Goal: Complete application form: Complete application form

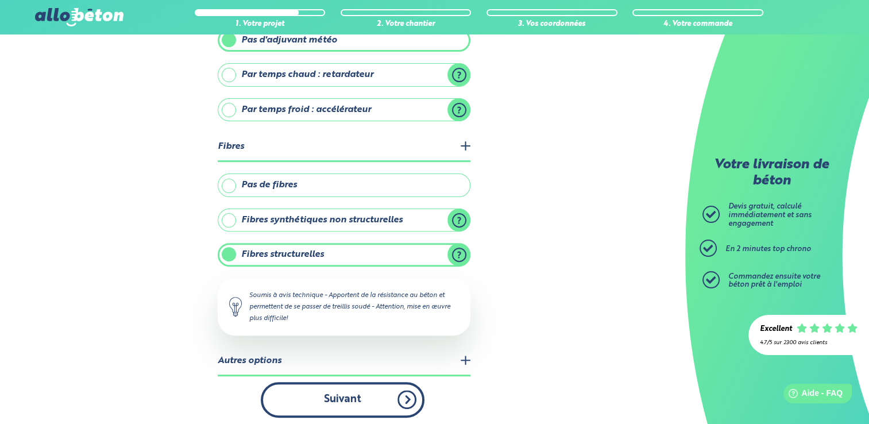
click at [385, 399] on button "Suivant" at bounding box center [343, 399] width 164 height 35
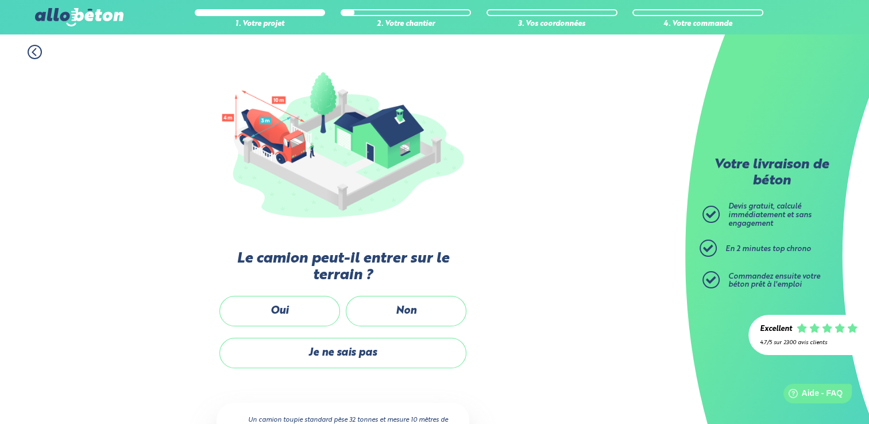
scroll to position [103, 0]
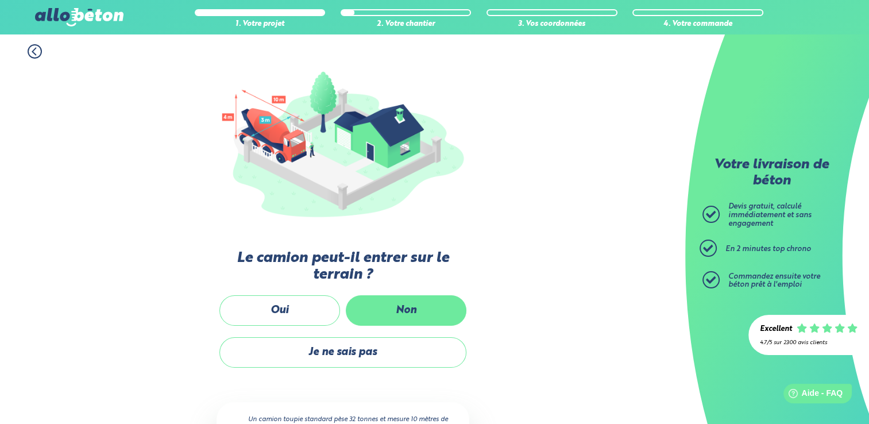
click at [418, 309] on label "Non" at bounding box center [406, 310] width 121 height 30
click at [0, 0] on input "Non" at bounding box center [0, 0] width 0 height 0
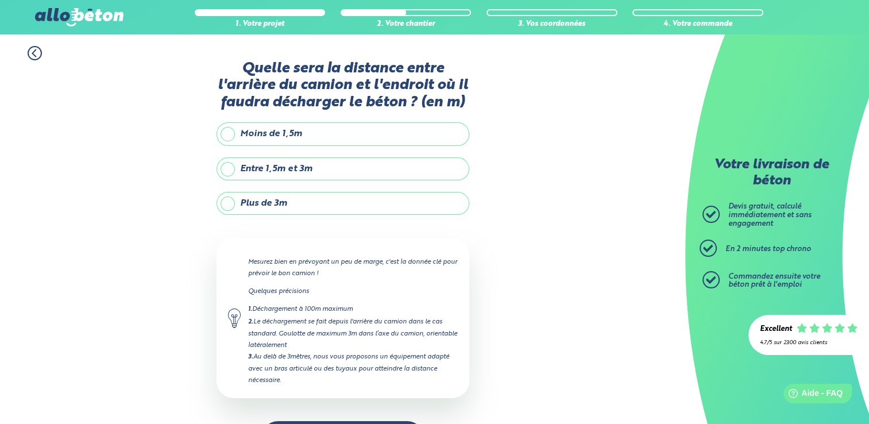
click at [348, 201] on label "Plus de 3m" at bounding box center [343, 203] width 253 height 23
click at [0, 0] on input "Plus de 3m" at bounding box center [0, 0] width 0 height 0
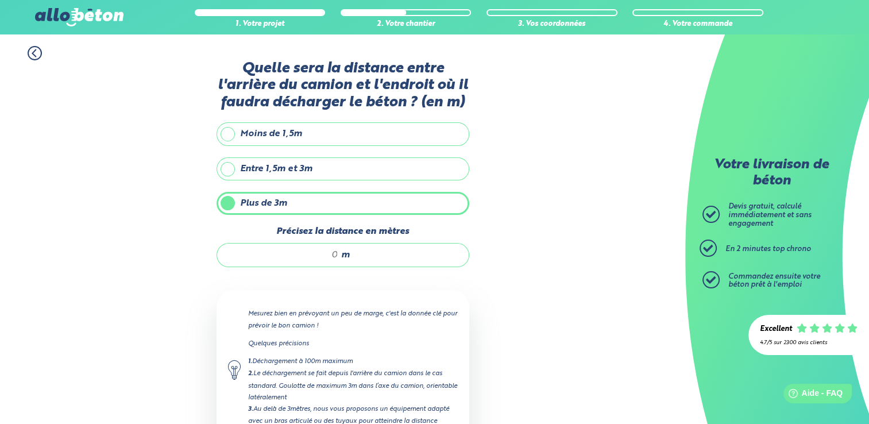
click at [333, 252] on input "Précisez la distance en mètres" at bounding box center [284, 254] width 110 height 11
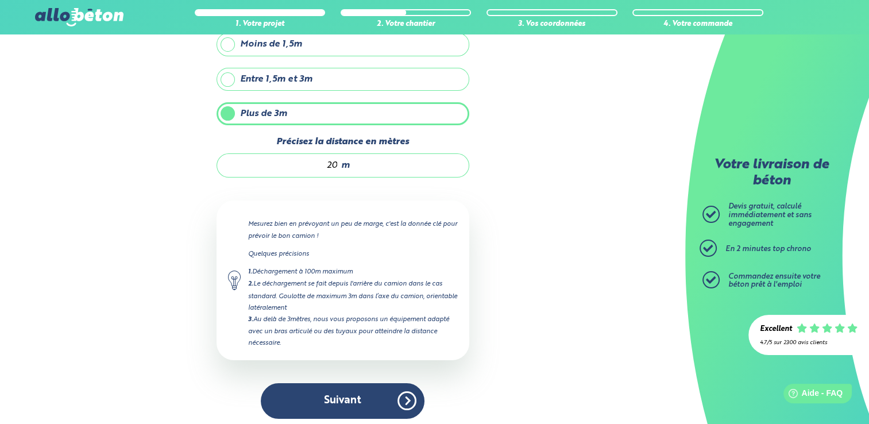
scroll to position [92, 0]
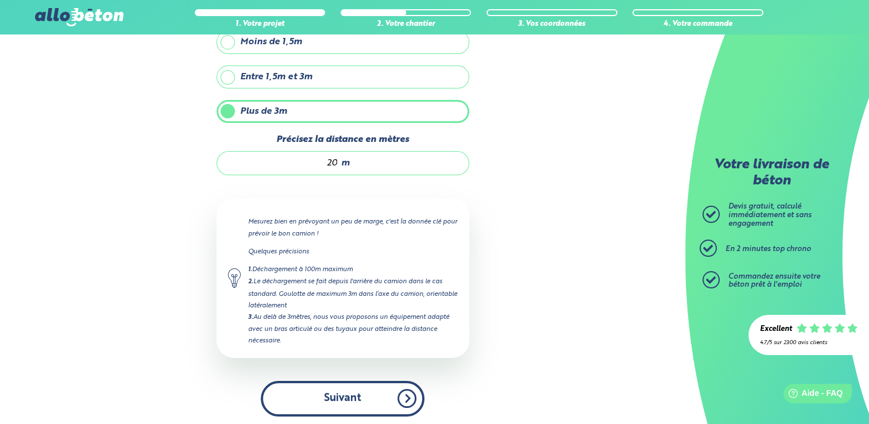
type input "20"
click at [318, 400] on button "Suivant" at bounding box center [343, 398] width 164 height 35
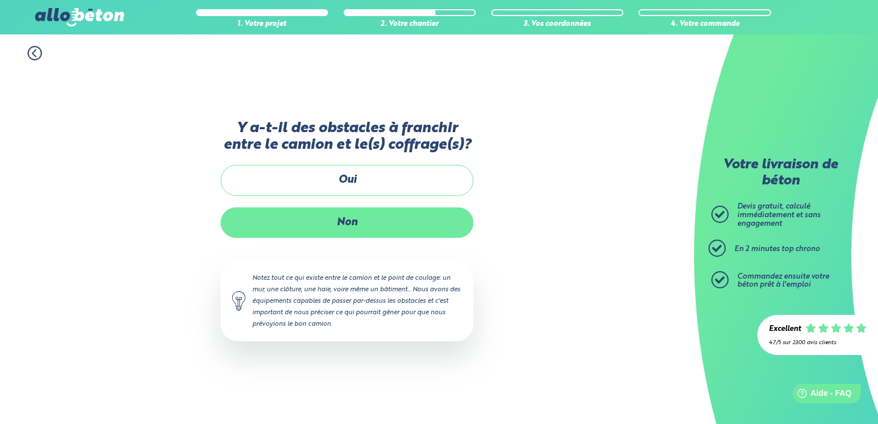
click at [370, 224] on label "Non" at bounding box center [347, 222] width 253 height 30
click at [0, 0] on input "Non" at bounding box center [0, 0] width 0 height 0
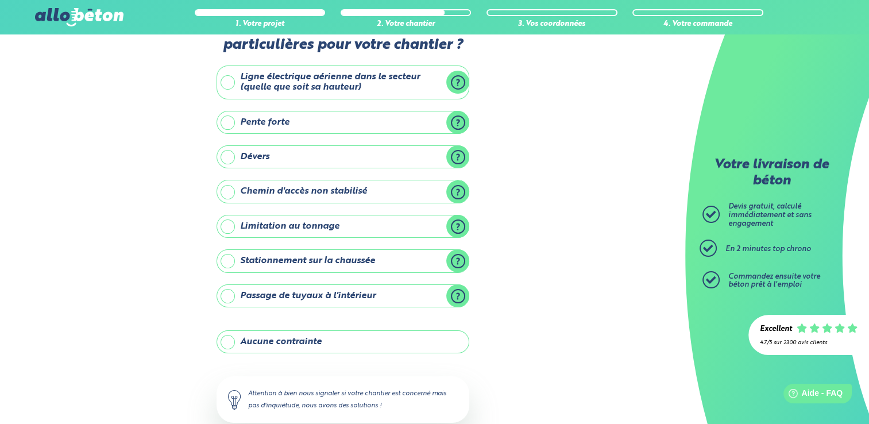
scroll to position [43, 0]
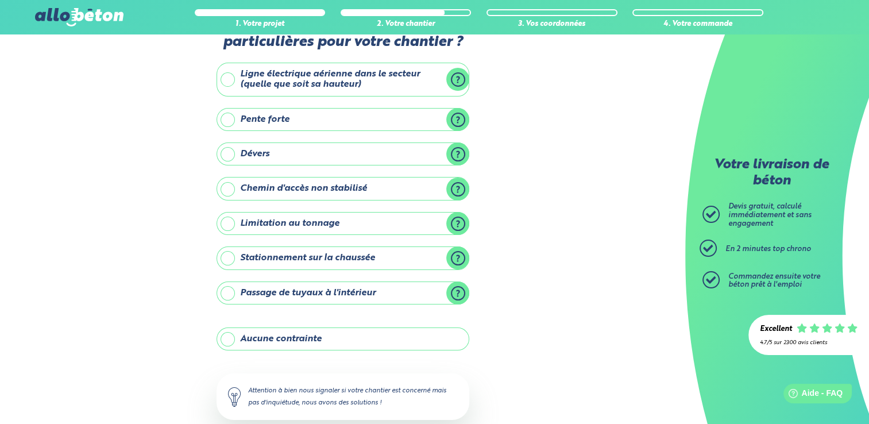
click at [344, 338] on label "Aucune contrainte" at bounding box center [343, 338] width 253 height 23
click at [0, 0] on input "Aucune contrainte" at bounding box center [0, 0] width 0 height 0
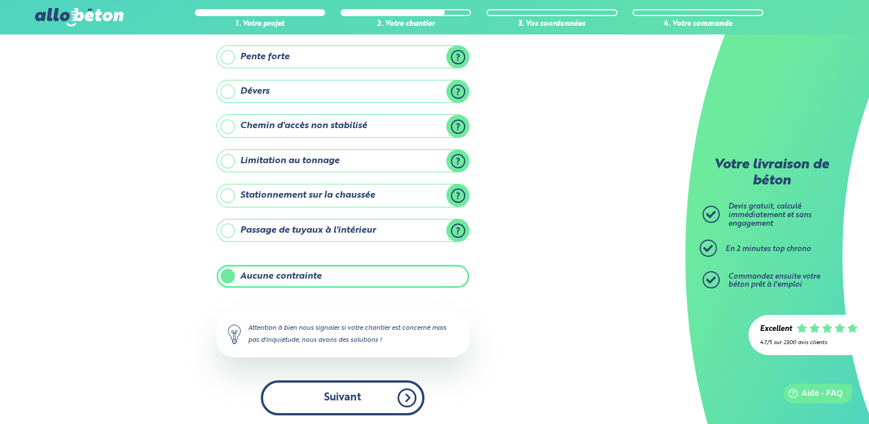
click at [359, 396] on button "Suivant" at bounding box center [343, 397] width 164 height 35
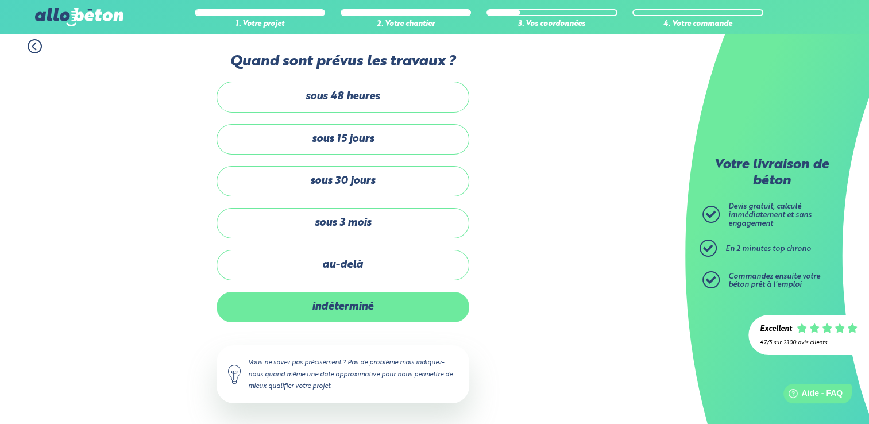
click at [358, 302] on label "indéterminé" at bounding box center [343, 307] width 253 height 30
click at [0, 0] on input "indéterminé" at bounding box center [0, 0] width 0 height 0
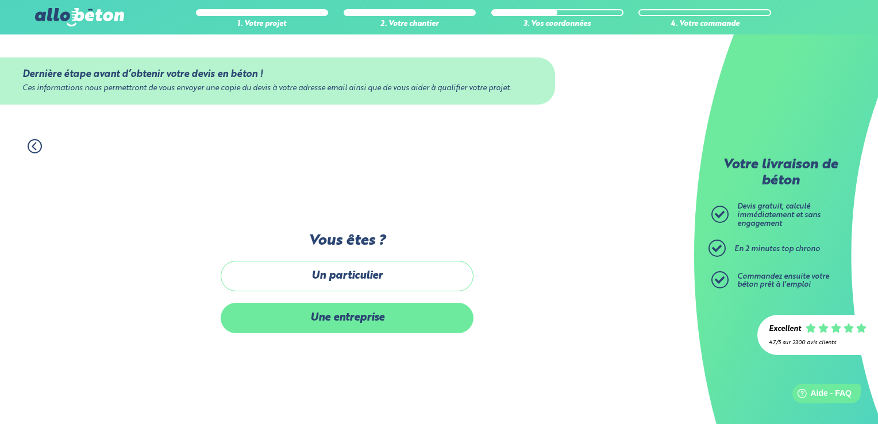
click at [402, 312] on label "Une entreprise" at bounding box center [347, 318] width 253 height 30
click at [0, 0] on input "Une entreprise" at bounding box center [0, 0] width 0 height 0
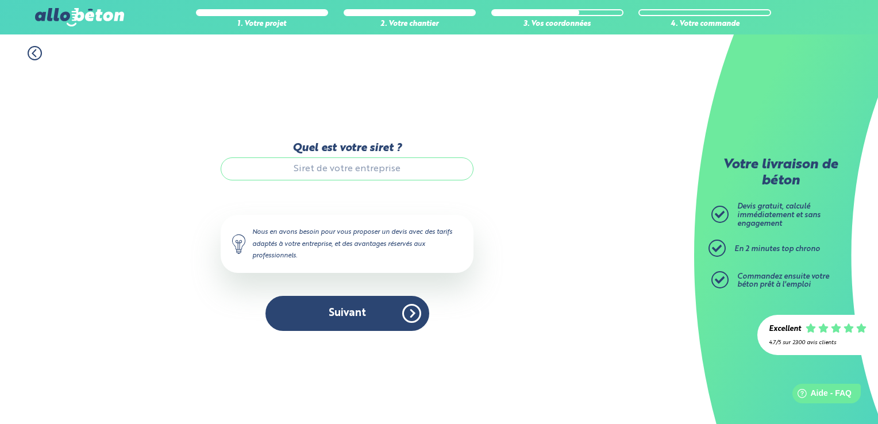
click at [415, 178] on input "Quel est votre siret ?" at bounding box center [347, 168] width 253 height 23
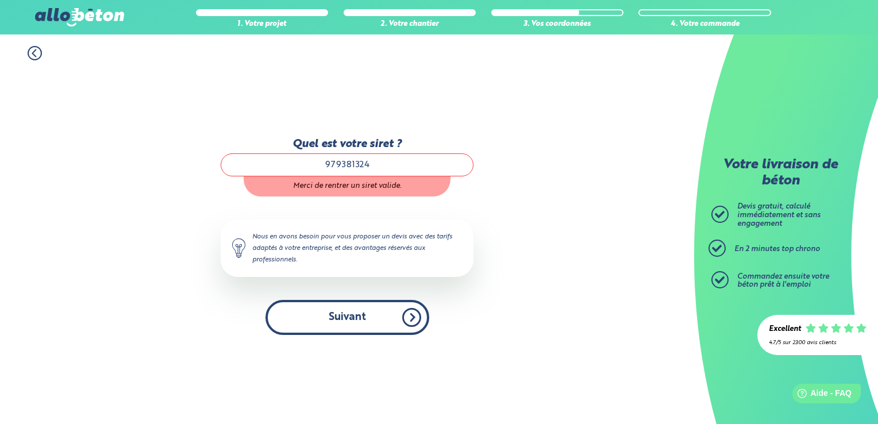
click at [377, 314] on button "Suivant" at bounding box center [347, 317] width 164 height 35
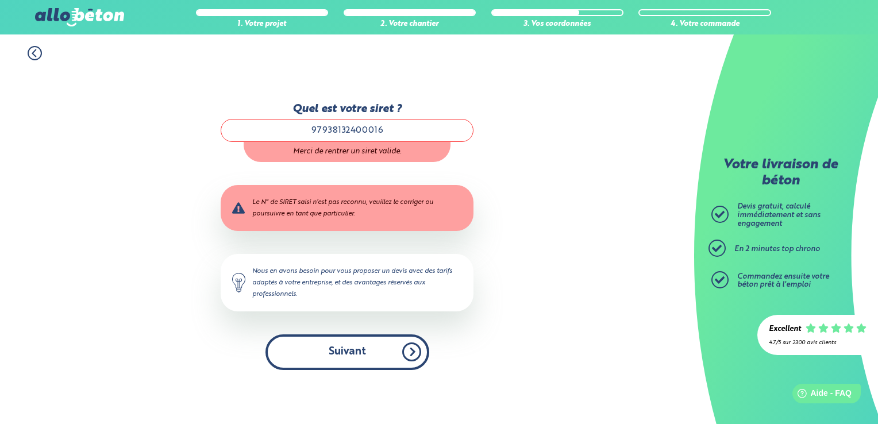
type input "97938132400016"
click at [372, 355] on button "Suivant" at bounding box center [347, 351] width 164 height 35
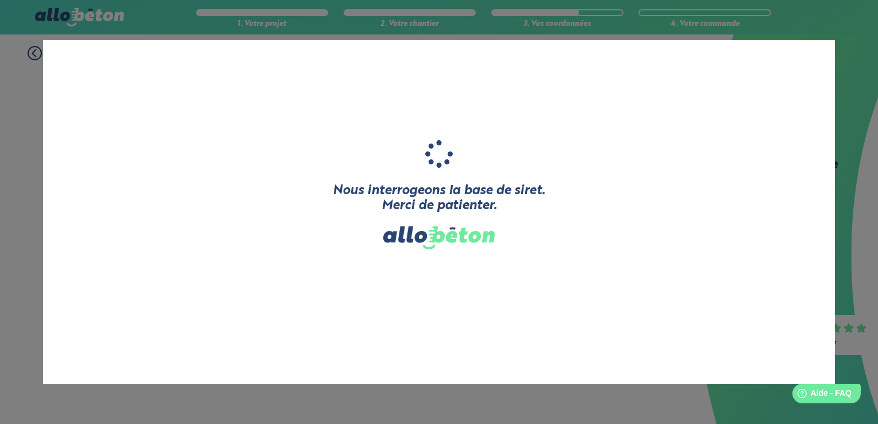
type input "LDL MULTI-SERVICES"
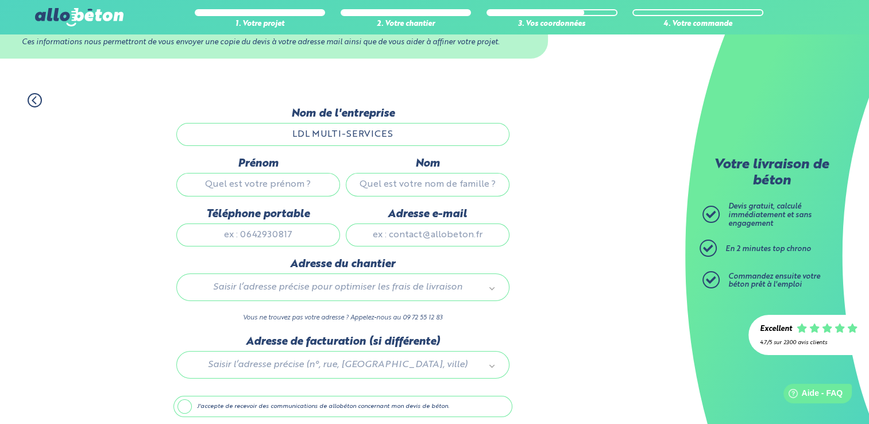
scroll to position [48, 0]
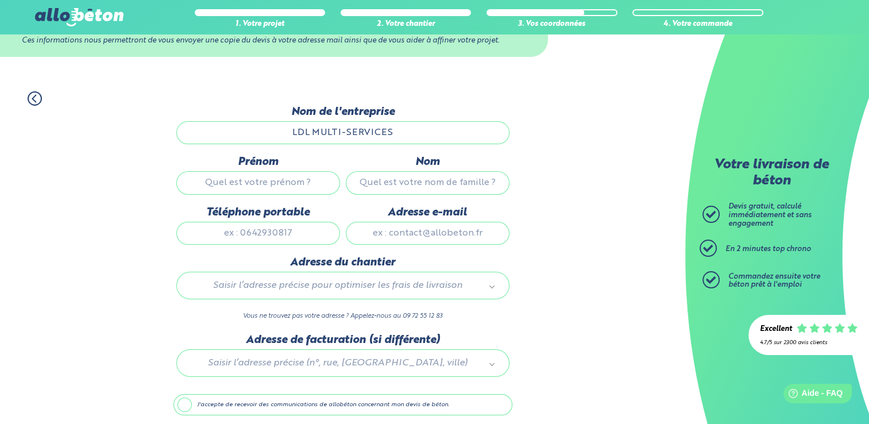
click at [286, 188] on input "Prénom" at bounding box center [258, 182] width 164 height 23
type input "[PERSON_NAME]"
type input "Lechner"
type input "0659841386"
type input "[EMAIL_ADDRESS][DOMAIN_NAME]"
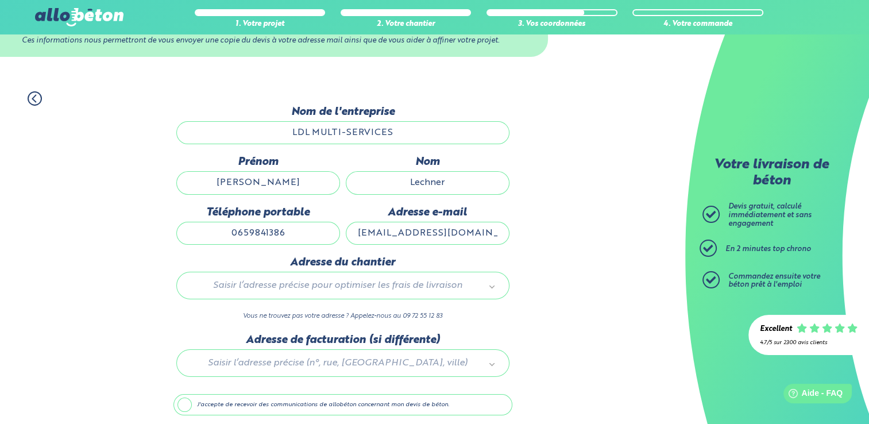
type input "[STREET_ADDRESS]"
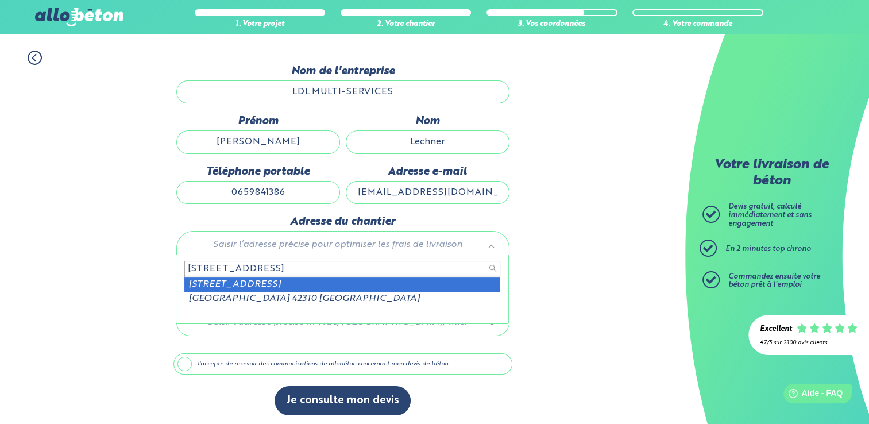
scroll to position [90, 0]
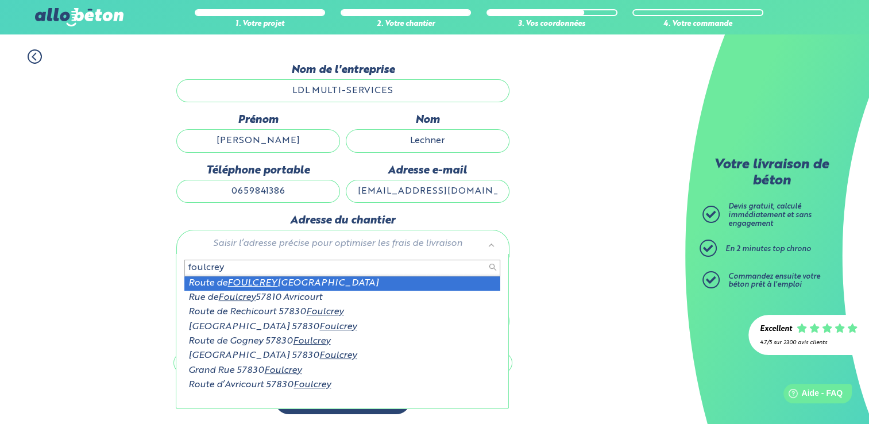
type input "foulcrey"
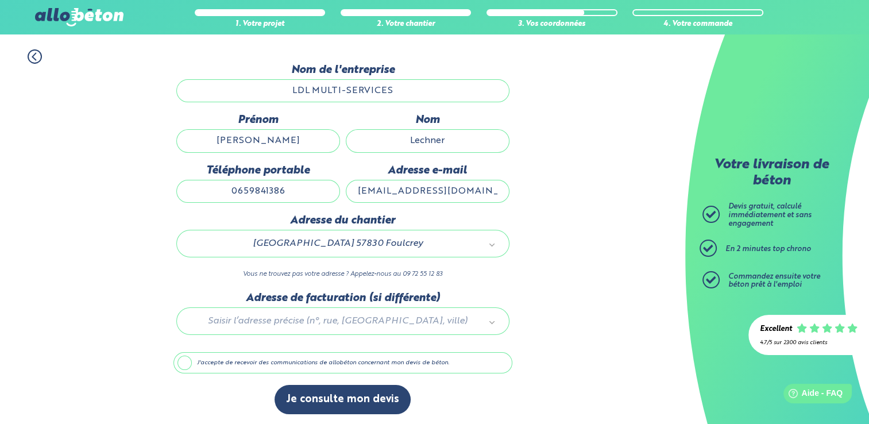
click at [342, 316] on div at bounding box center [342, 319] width 339 height 55
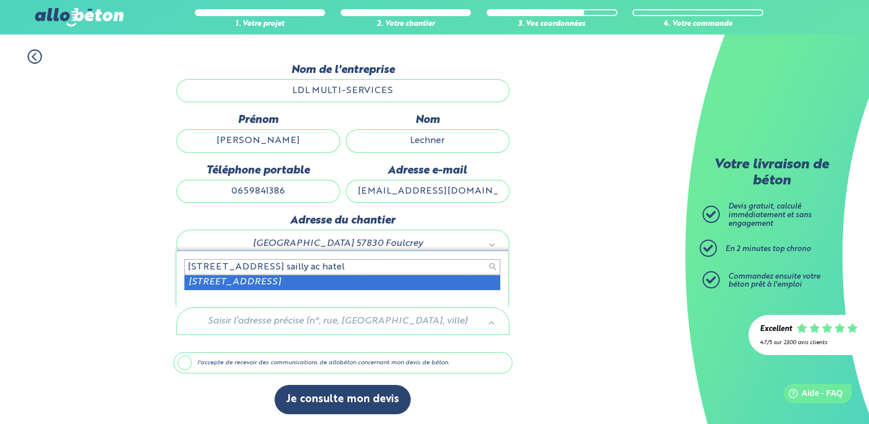
type input "[STREET_ADDRESS] sailly ac hatel"
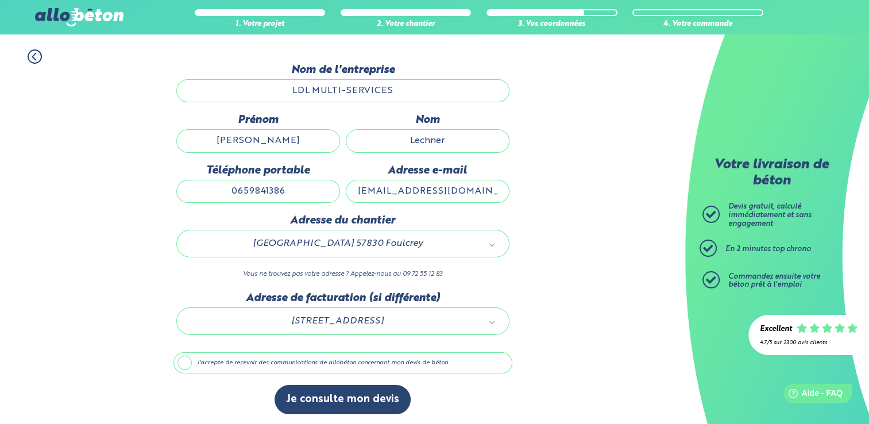
click at [317, 368] on label "J'accepte de recevoir des communications de allobéton concernant mon devis de b…" at bounding box center [342, 363] width 339 height 22
click at [0, 0] on input "J'accepte de recevoir des communications de allobéton concernant mon devis de b…" at bounding box center [0, 0] width 0 height 0
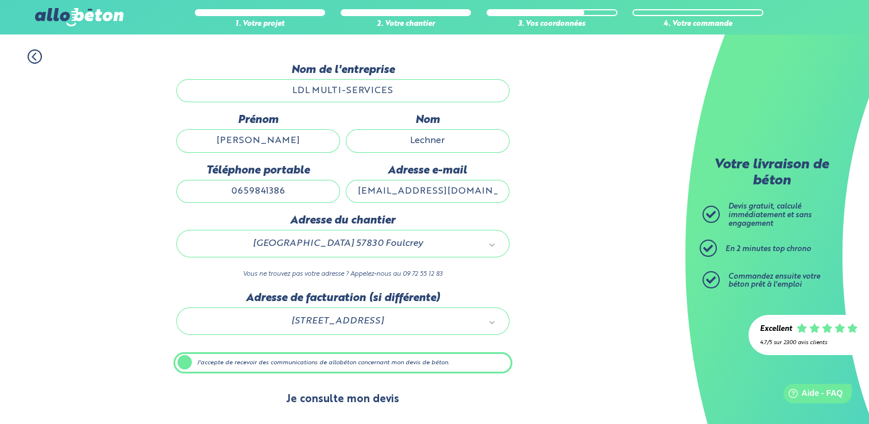
click at [334, 408] on button "Je consulte mon devis" at bounding box center [343, 399] width 136 height 29
